Goal: Transaction & Acquisition: Subscribe to service/newsletter

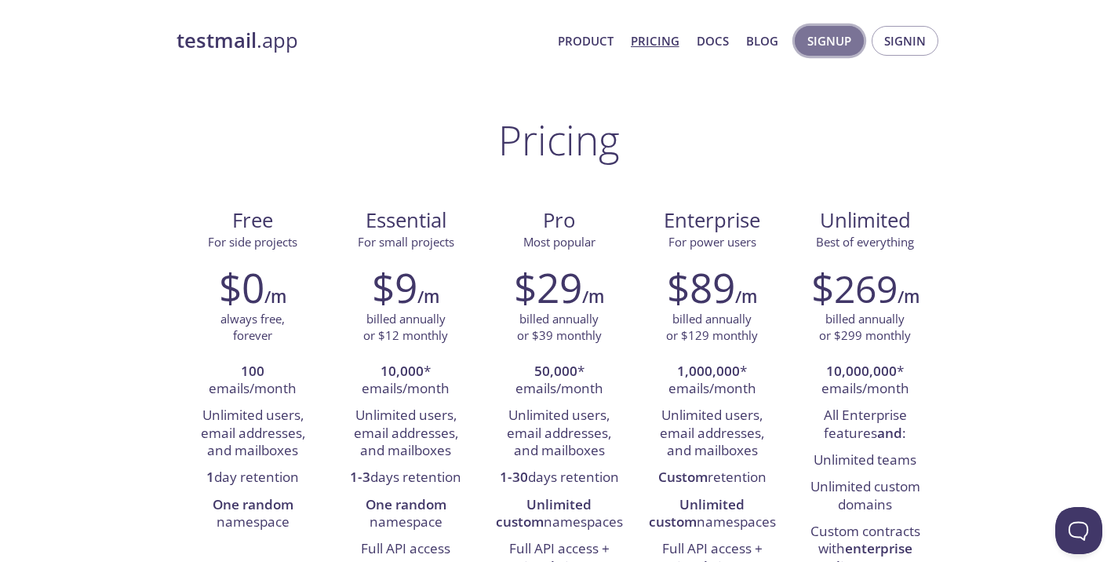
click at [846, 37] on span "Signup" at bounding box center [829, 41] width 44 height 20
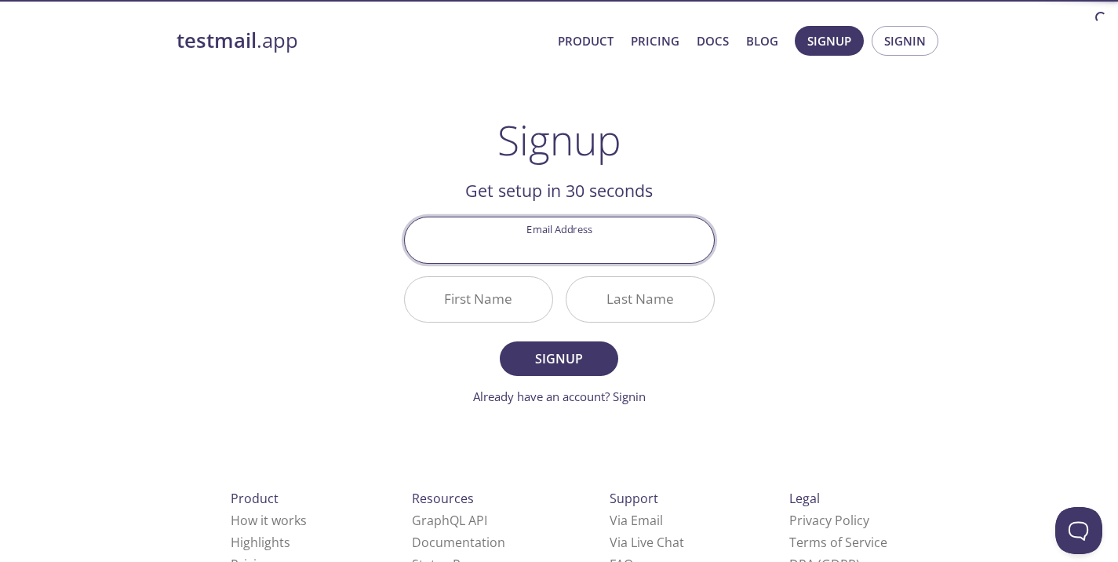
click at [586, 253] on input "Email Address" at bounding box center [559, 239] width 309 height 45
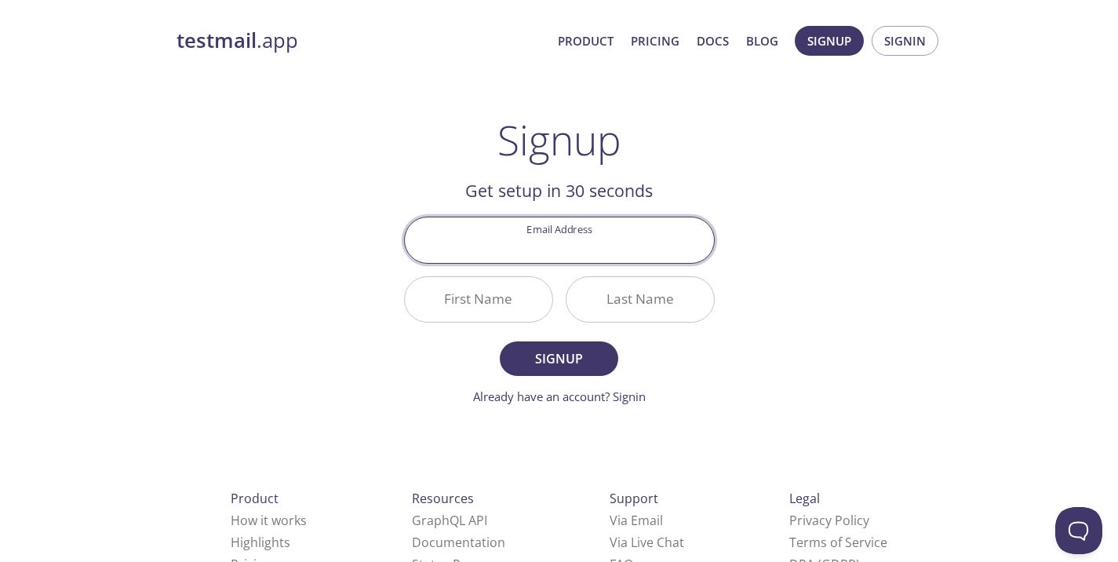
paste input "[EMAIL_ADDRESS][DOMAIN_NAME]"
type input "[EMAIL_ADDRESS][DOMAIN_NAME]"
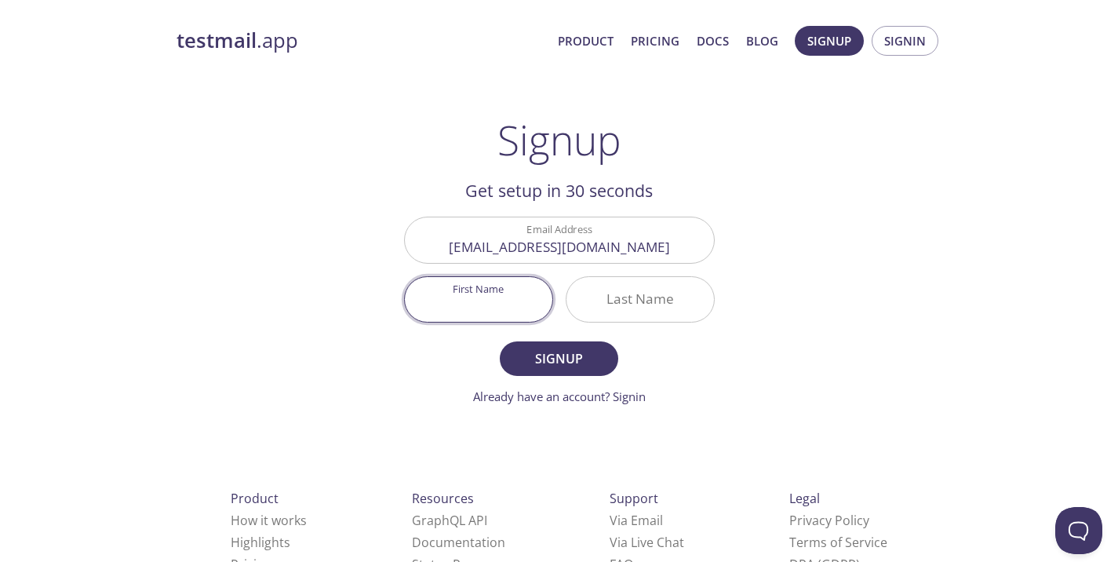
click at [510, 304] on input "First Name" at bounding box center [478, 299] width 147 height 45
type input "ㄙ"
type input "L"
type input "Crystal"
click at [642, 299] on input "Last Name" at bounding box center [639, 299] width 147 height 45
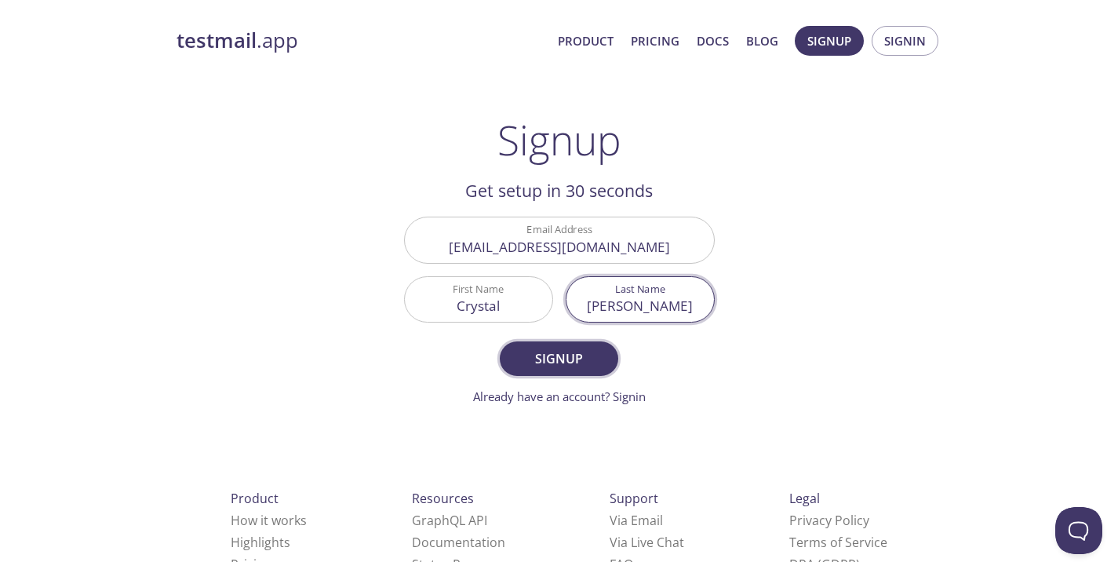
type input "[PERSON_NAME]"
click at [557, 356] on span "Signup" at bounding box center [558, 359] width 83 height 22
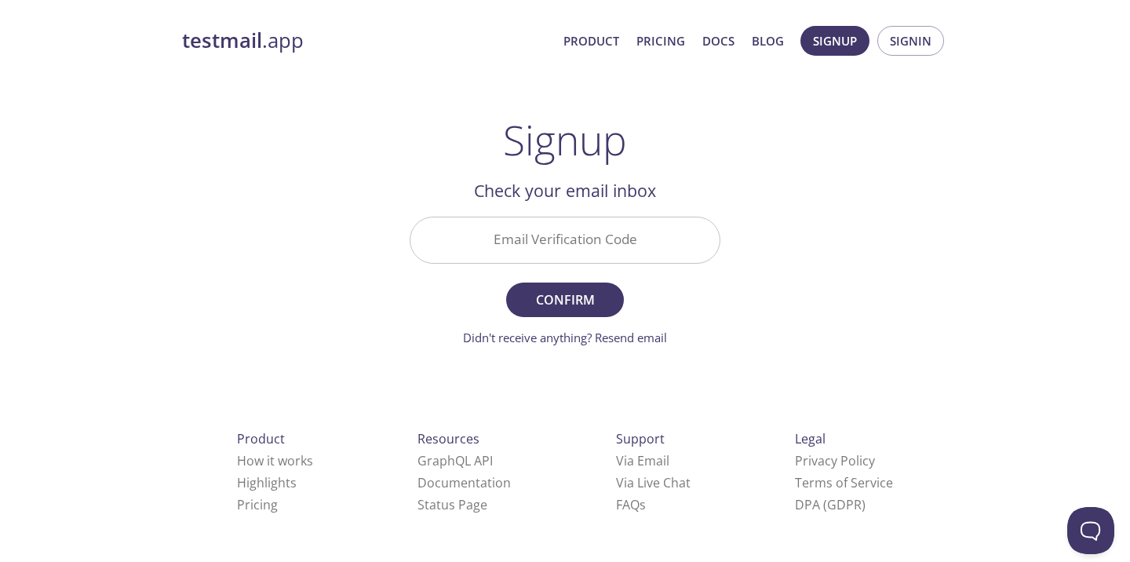
click at [555, 249] on input "Email Verification Code" at bounding box center [564, 239] width 309 height 45
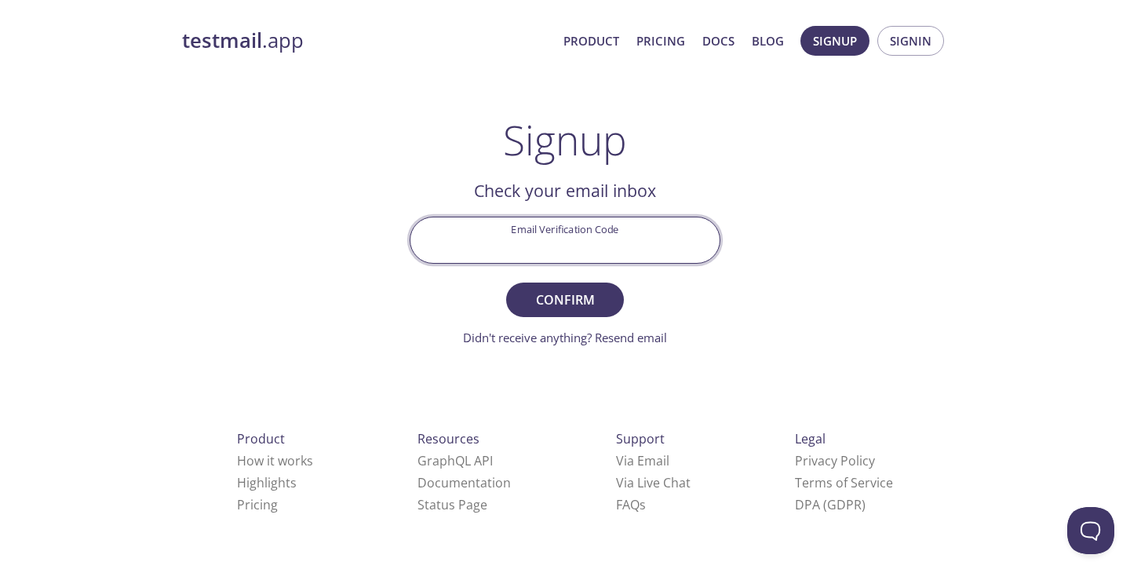
paste input "CX1UALA"
type input "CX1UALA"
click at [540, 287] on button "Confirm" at bounding box center [565, 299] width 118 height 35
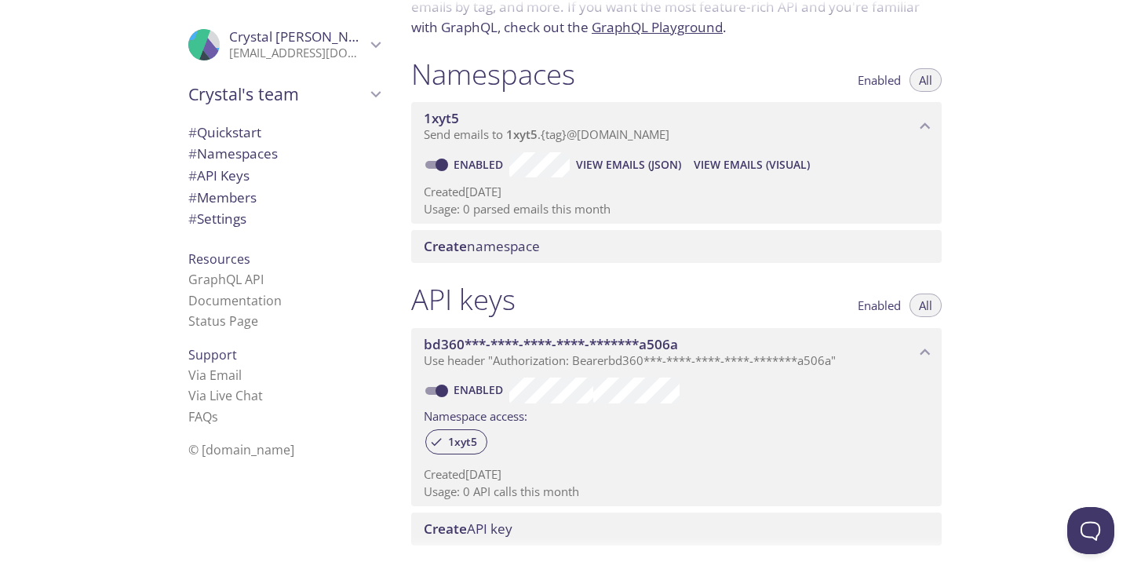
scroll to position [145, 0]
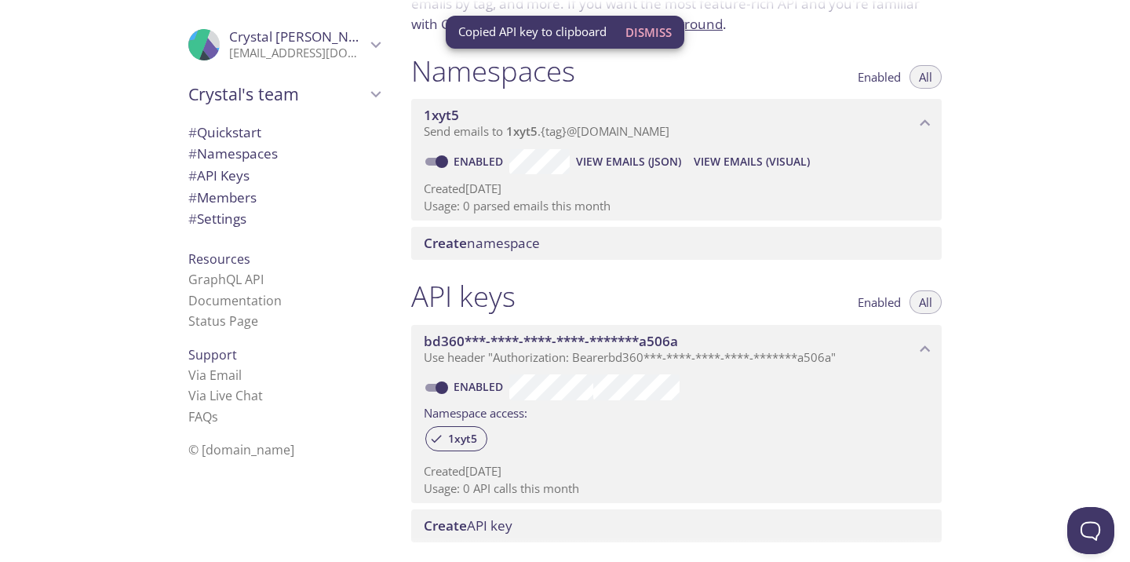
click at [514, 249] on span "Create namespace" at bounding box center [482, 243] width 116 height 18
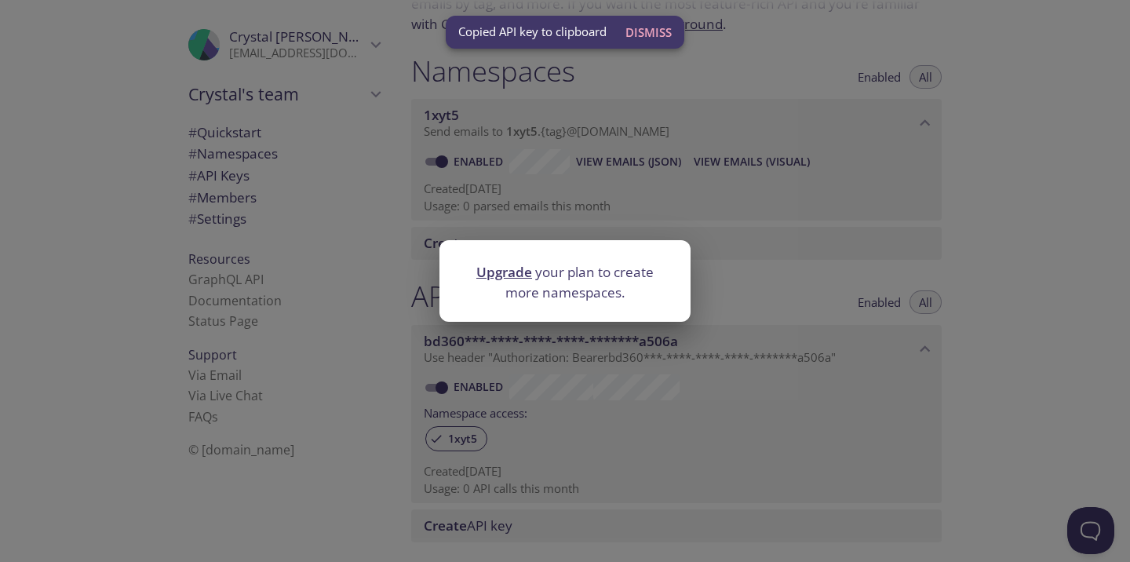
click at [661, 159] on div "Upgrade your plan to create more namespaces." at bounding box center [565, 281] width 1130 height 562
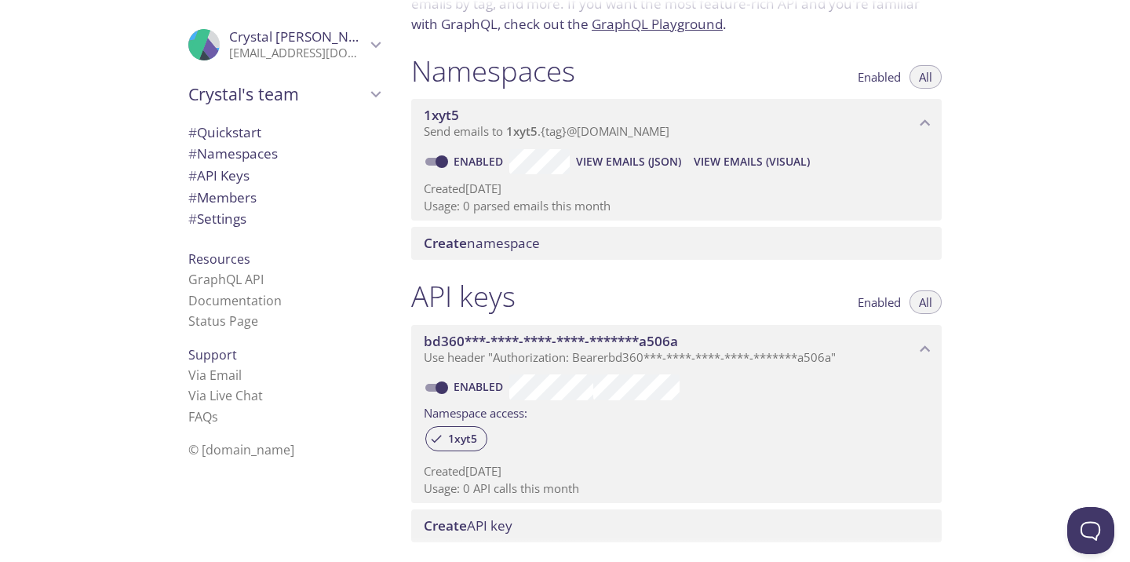
click at [236, 124] on span "# Quickstart" at bounding box center [224, 132] width 73 height 18
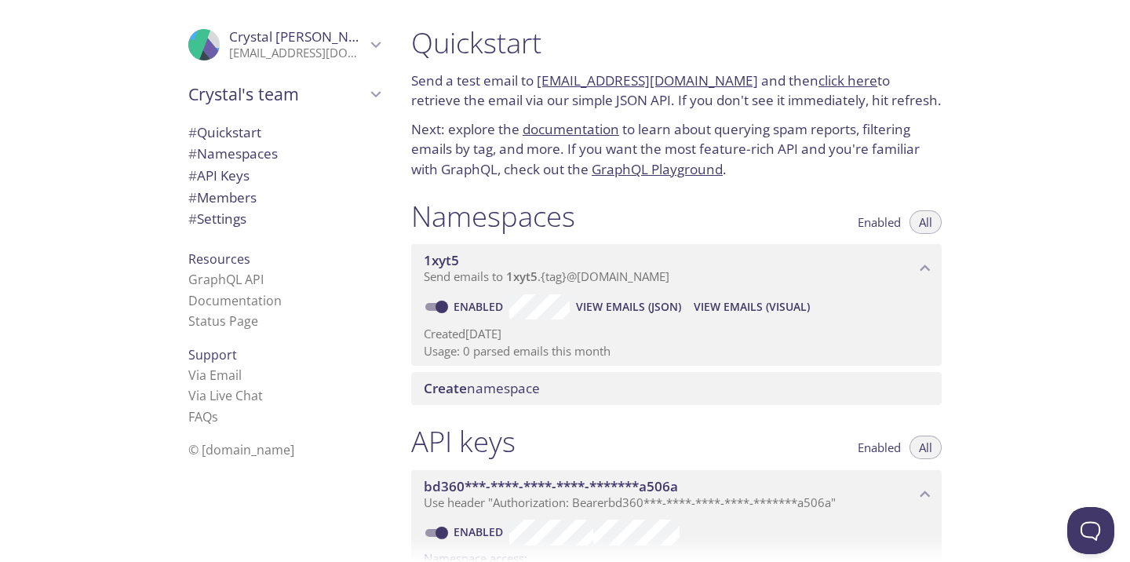
drag, startPoint x: 727, startPoint y: 75, endPoint x: 538, endPoint y: 78, distance: 189.1
click at [531, 78] on p "Send a test email to [EMAIL_ADDRESS][DOMAIN_NAME] and then click here to retrie…" at bounding box center [676, 91] width 530 height 40
click at [562, 75] on link "[EMAIL_ADDRESS][DOMAIN_NAME]" at bounding box center [647, 80] width 221 height 18
click at [818, 84] on link "click here" at bounding box center [847, 80] width 59 height 18
drag, startPoint x: 574, startPoint y: 97, endPoint x: 700, endPoint y: 100, distance: 125.6
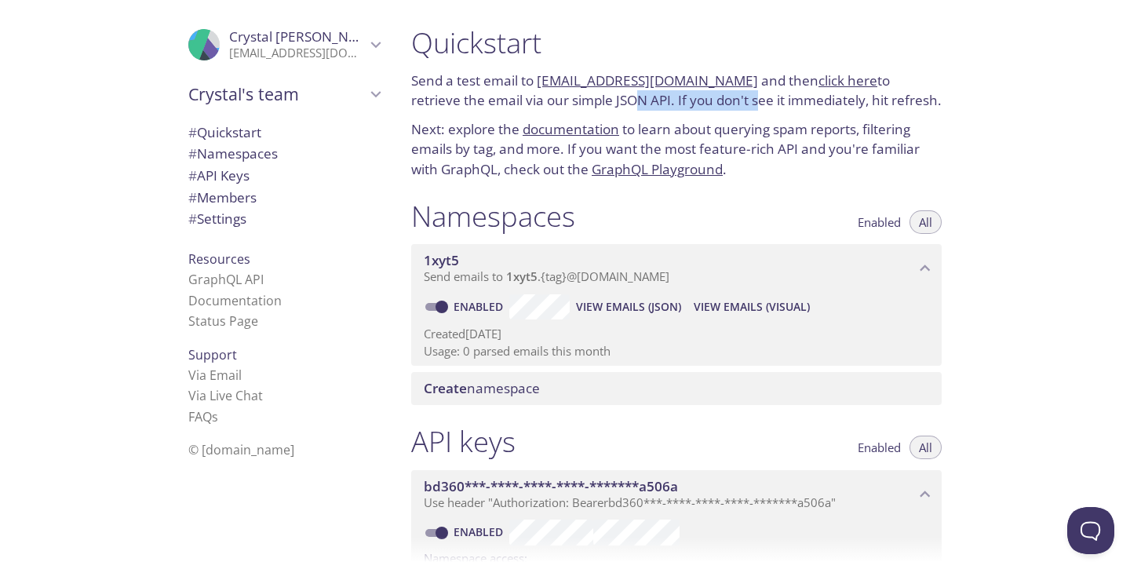
click at [700, 100] on p "Send a test email to [EMAIL_ADDRESS][DOMAIN_NAME] and then click here to retrie…" at bounding box center [676, 91] width 530 height 40
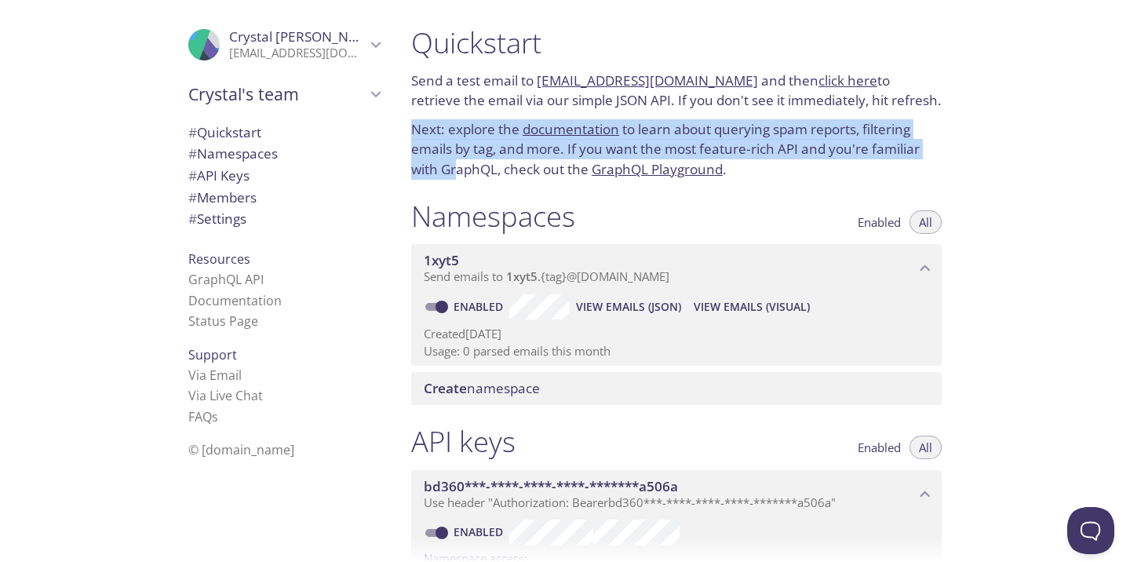
drag, startPoint x: 446, startPoint y: 115, endPoint x: 459, endPoint y: 175, distance: 61.7
click at [459, 175] on div "Quickstart Send a test email to [EMAIL_ADDRESS][DOMAIN_NAME] and then click her…" at bounding box center [676, 102] width 555 height 173
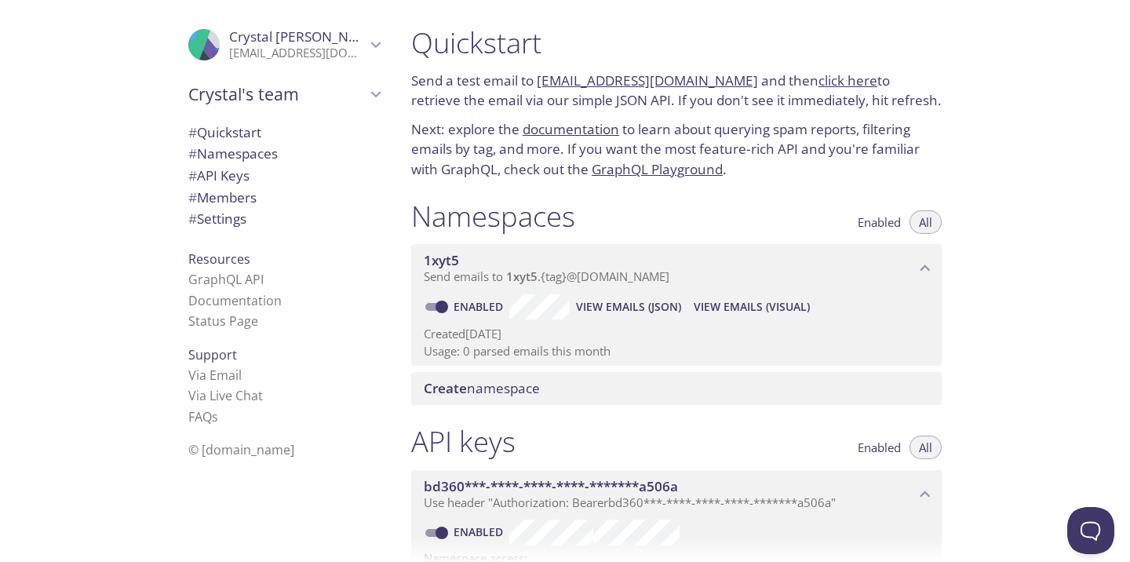
click at [466, 166] on p "Next: explore the documentation to learn about querying spam reports, filtering…" at bounding box center [676, 149] width 530 height 60
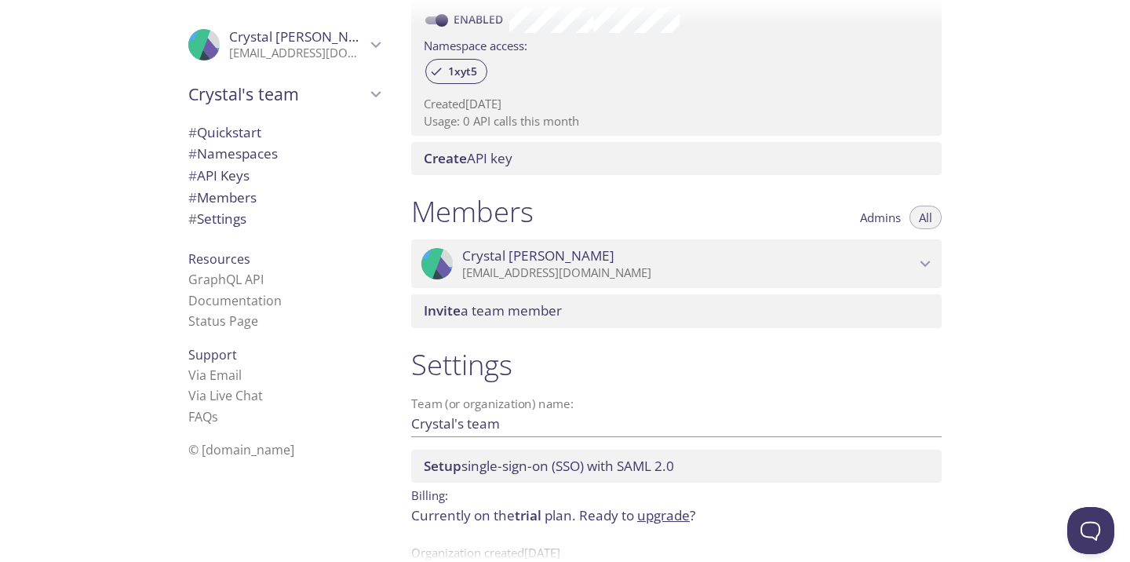
scroll to position [554, 0]
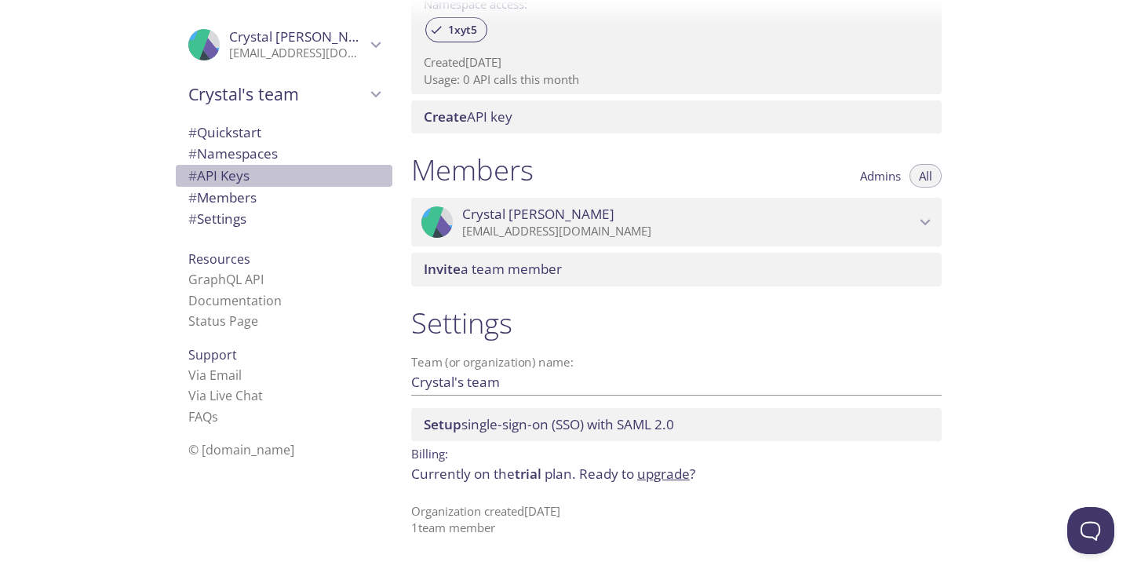
click at [257, 173] on span "# API Keys" at bounding box center [283, 176] width 191 height 20
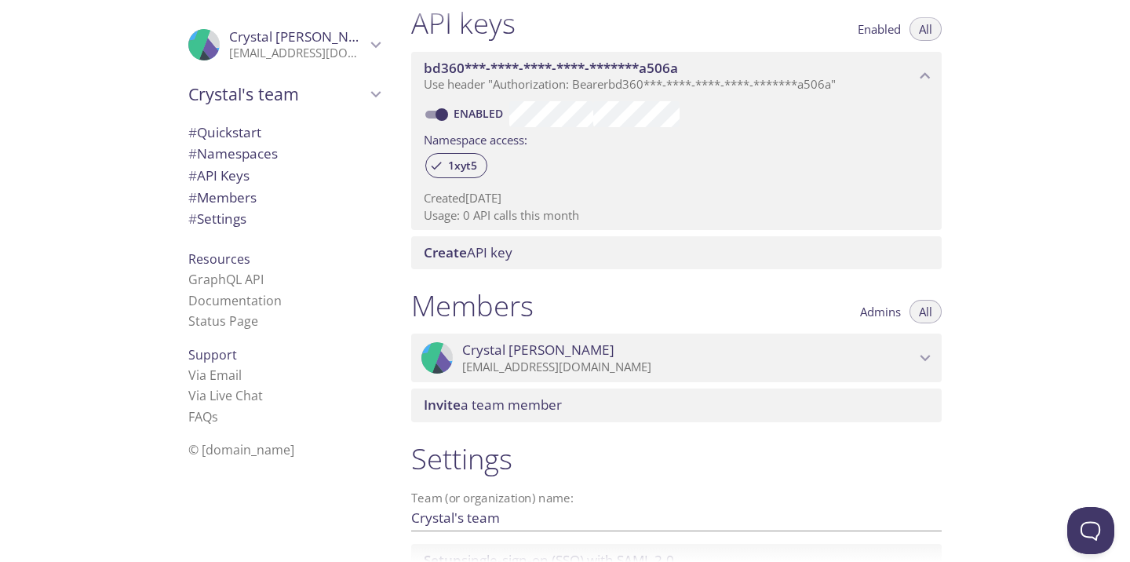
scroll to position [464, 0]
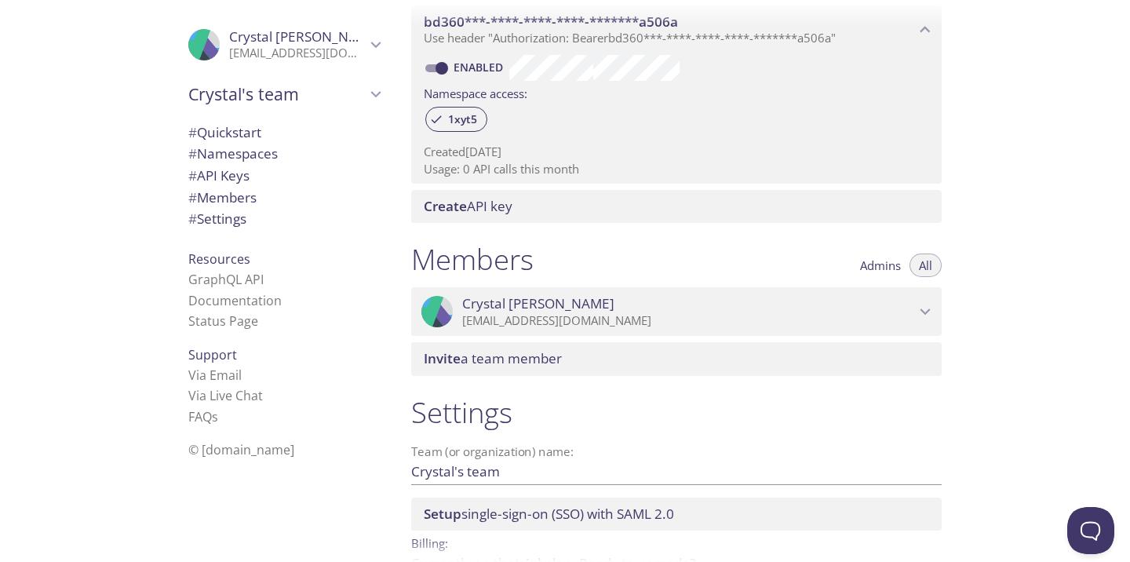
click at [924, 308] on icon "Crystal Lin" at bounding box center [925, 311] width 20 height 20
